Goal: Transaction & Acquisition: Purchase product/service

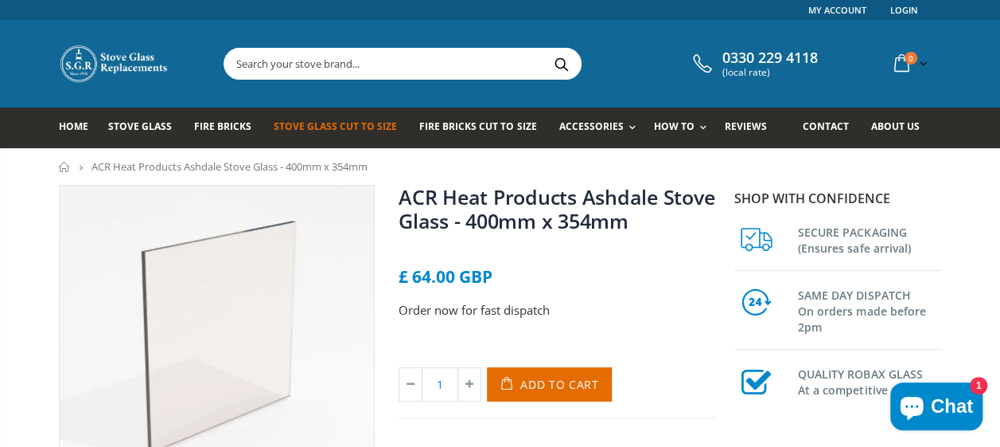
click at [348, 126] on span "Stove Glass Cut To Size" at bounding box center [335, 126] width 123 height 14
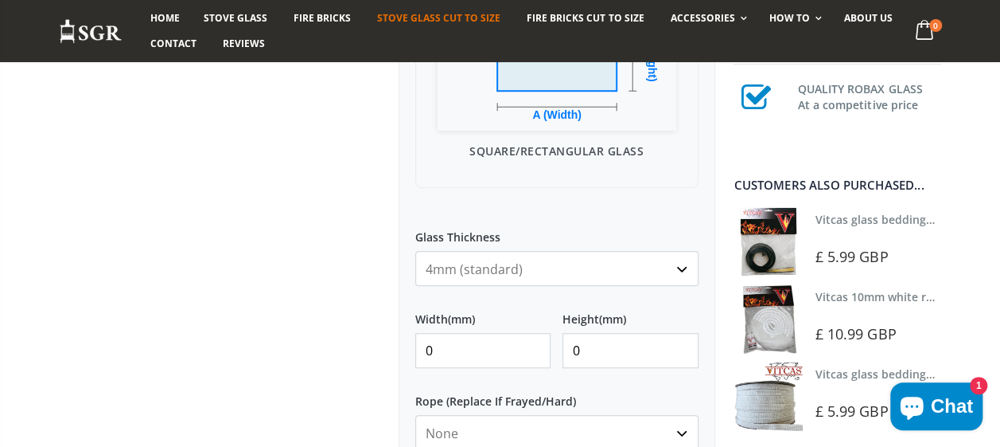
scroll to position [550, 0]
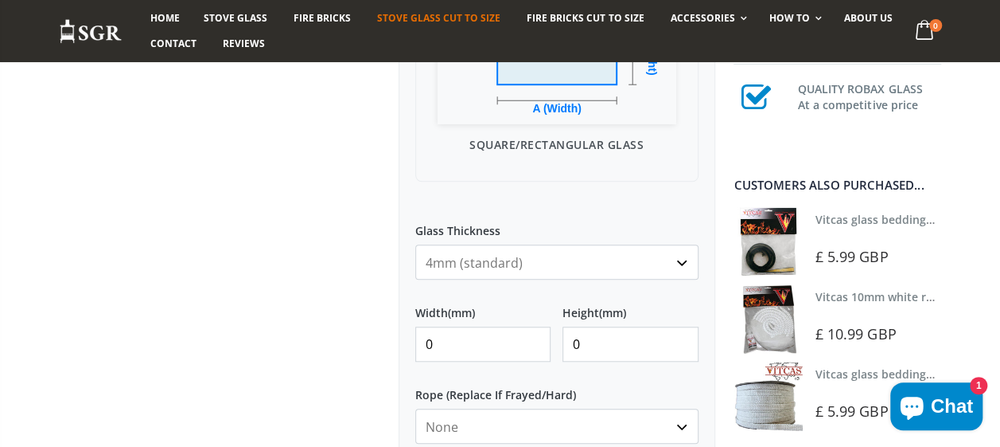
click at [450, 344] on input "0" at bounding box center [482, 343] width 135 height 35
type input "400"
click at [605, 345] on input "0" at bounding box center [630, 343] width 135 height 35
type input "355"
click at [679, 424] on select "None 3mm White 6mm White 8mm White 10mm White 12mm White 6mm Black 8mm Black 10…" at bounding box center [556, 425] width 283 height 35
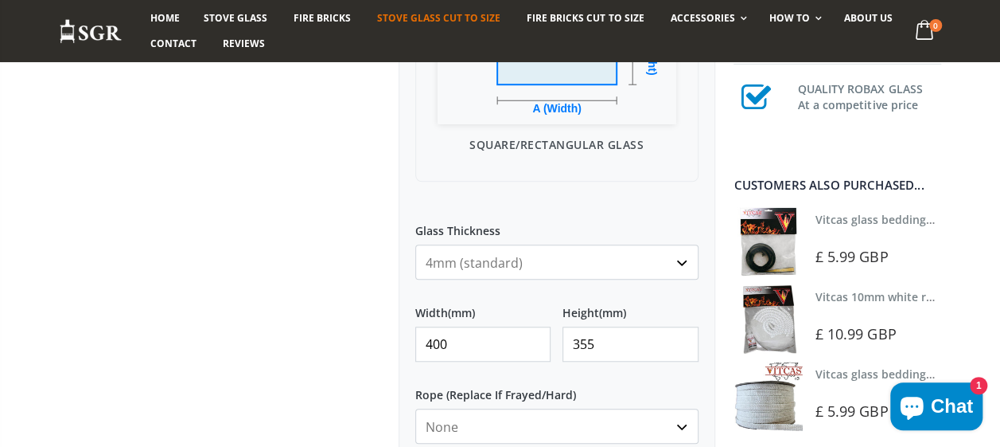
click at [683, 424] on select "None 3mm White 6mm White 8mm White 10mm White 12mm White 6mm Black 8mm Black 10…" at bounding box center [556, 425] width 283 height 35
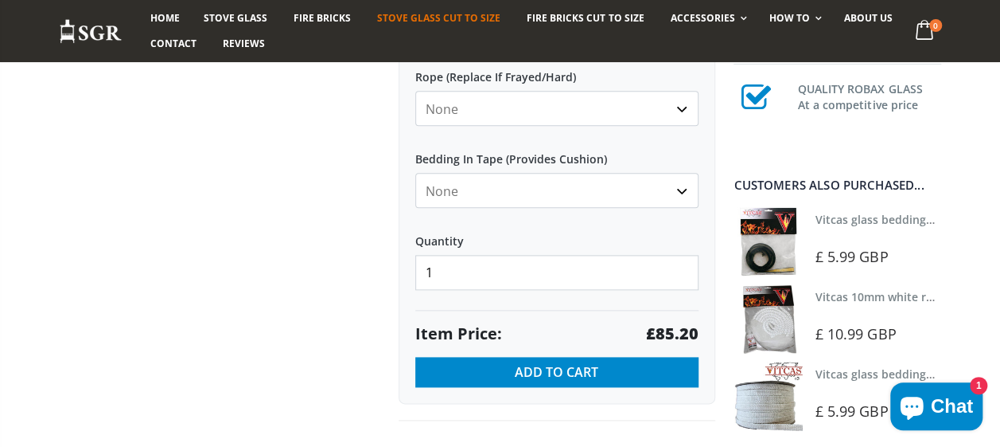
scroll to position [868, 0]
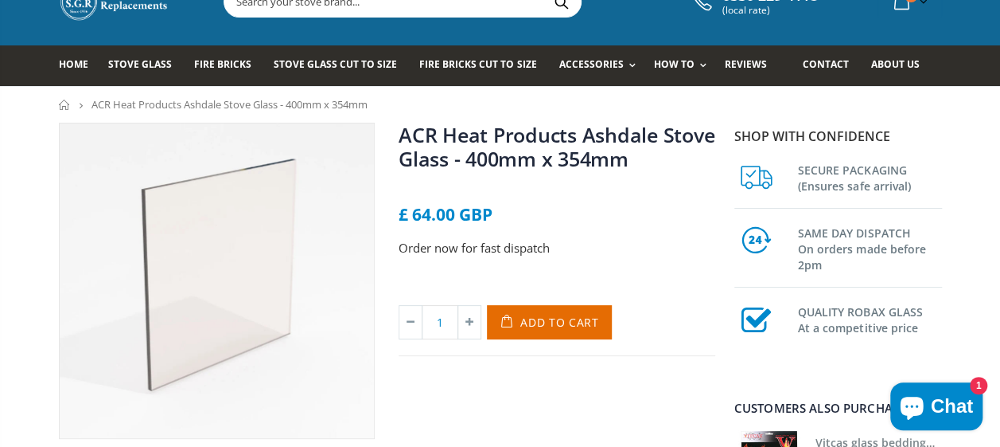
scroll to position [64, 0]
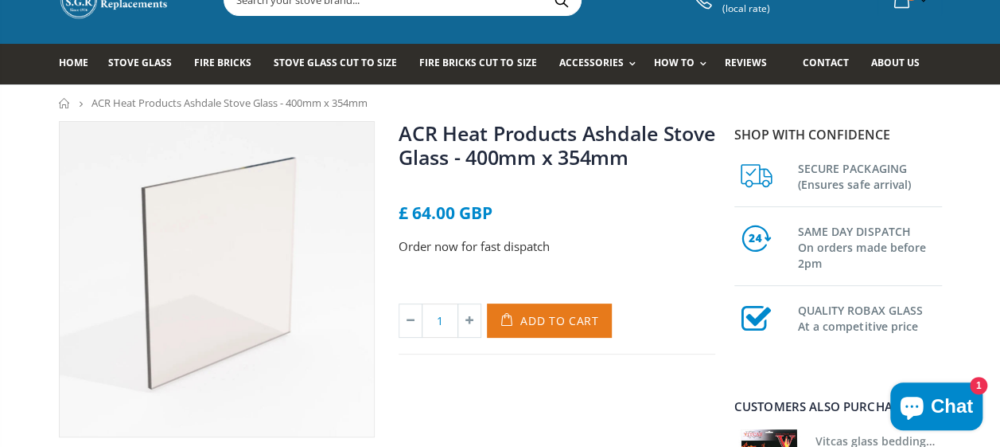
click at [562, 325] on span "Add to Cart" at bounding box center [560, 320] width 79 height 15
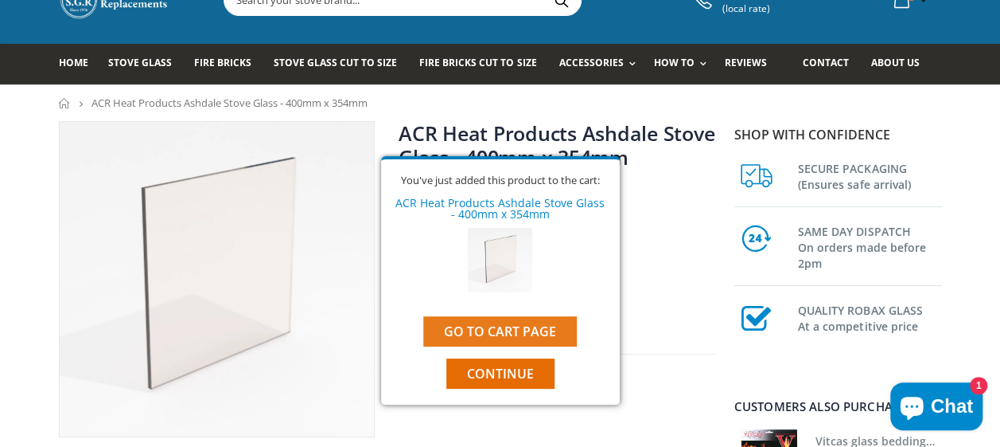
click at [501, 329] on link "Go to cart page" at bounding box center [500, 331] width 154 height 30
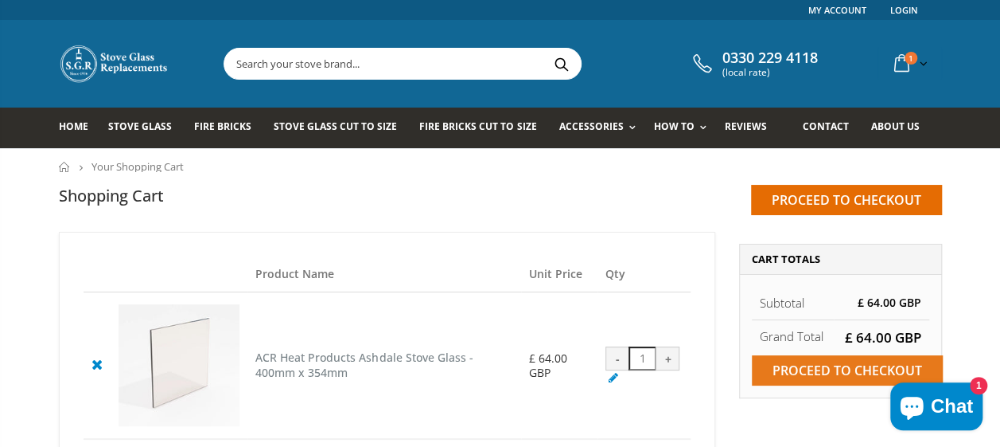
click at [796, 365] on input "Proceed to checkout" at bounding box center [847, 370] width 191 height 30
